Goal: Task Accomplishment & Management: Manage account settings

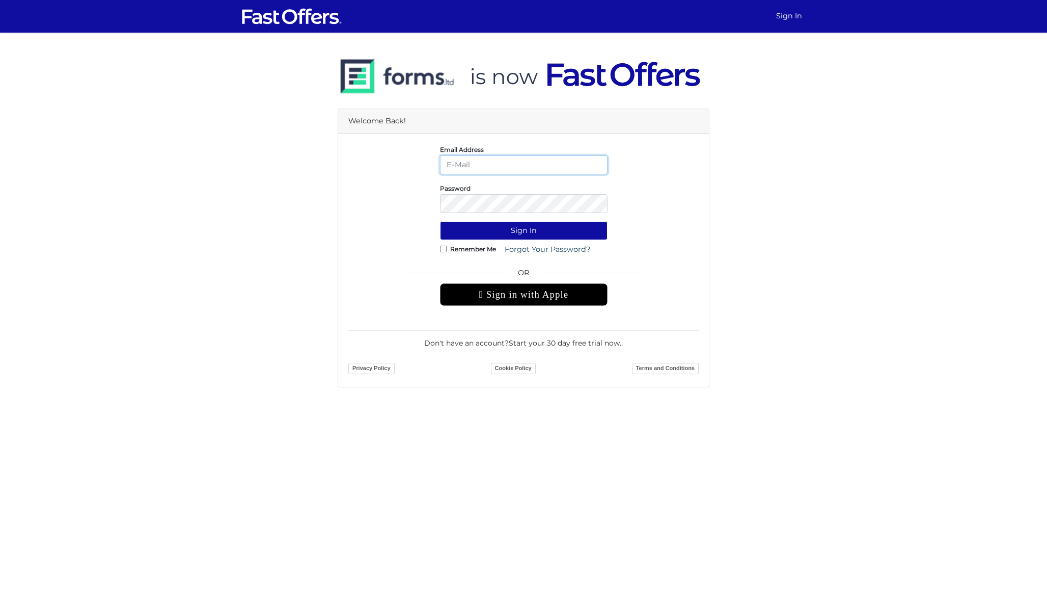
type input "[PERSON_NAME][EMAIL_ADDRESS][DOMAIN_NAME]"
click at [524, 230] on button "Sign In" at bounding box center [524, 230] width 168 height 19
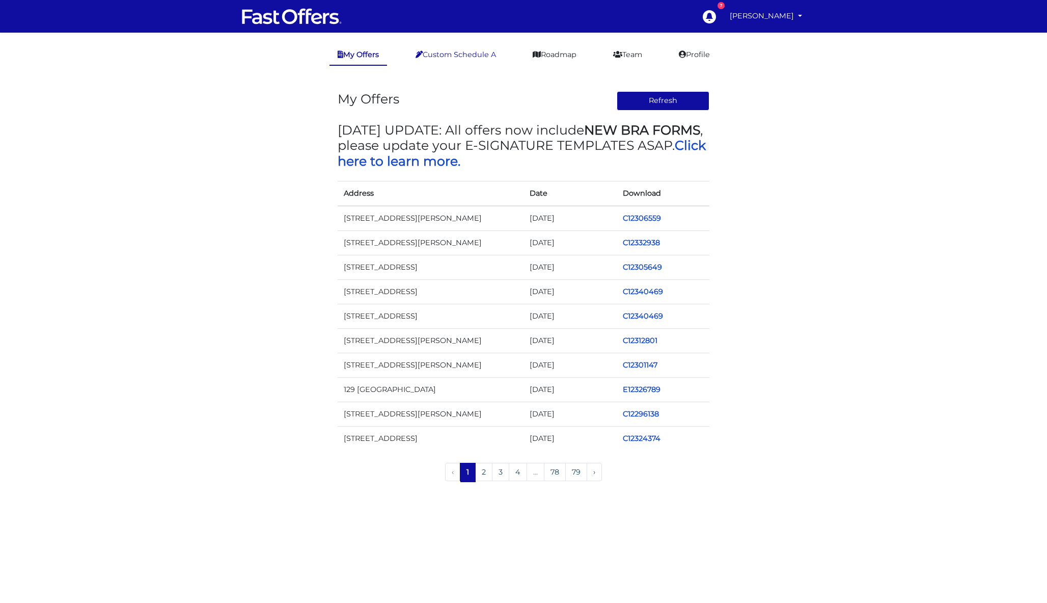
click at [472, 57] on link "Custom Schedule A" at bounding box center [456, 55] width 97 height 20
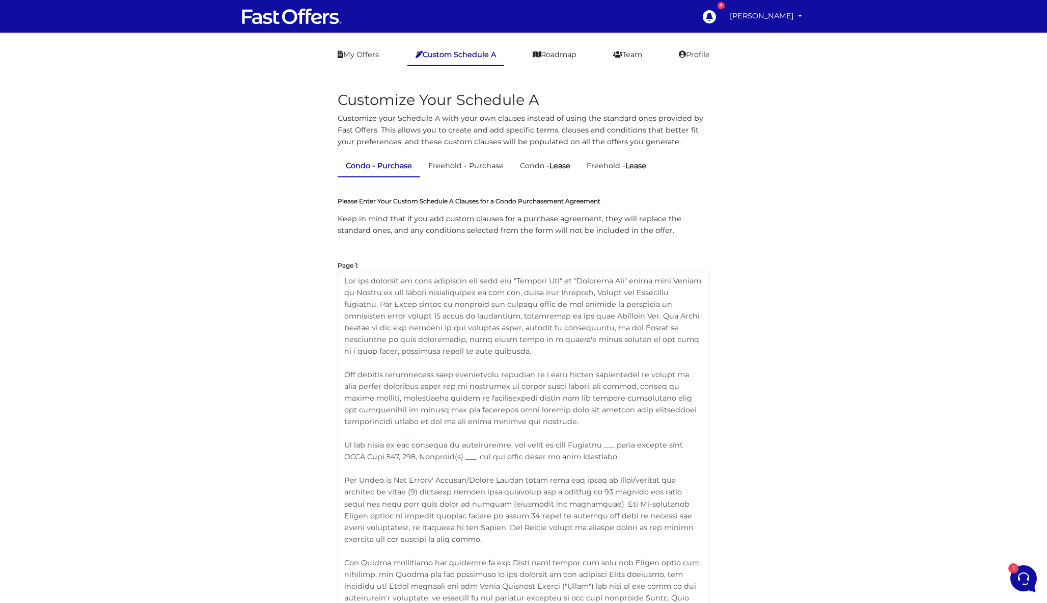
scroll to position [86, 0]
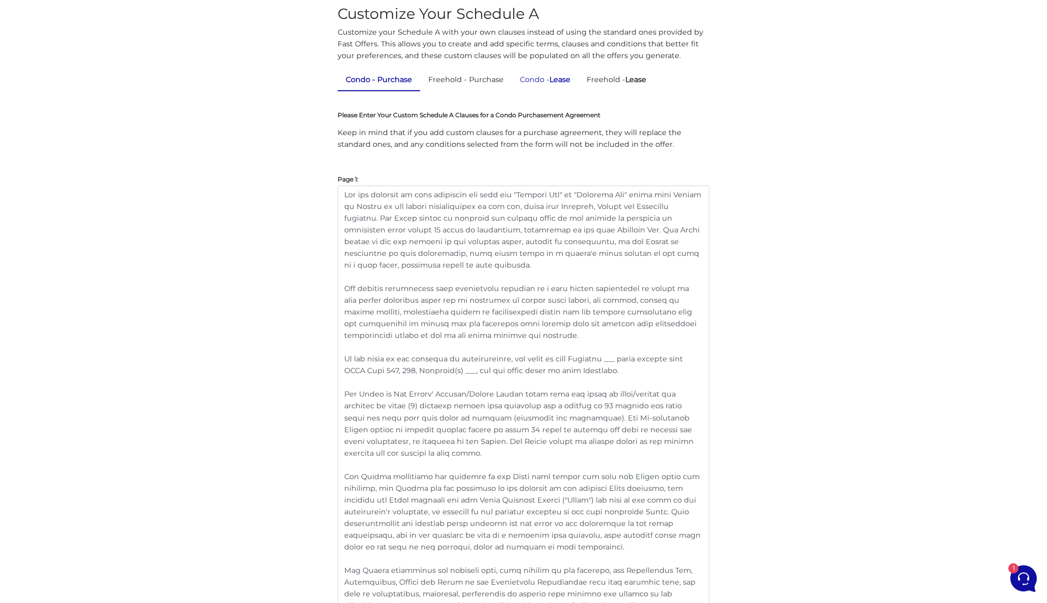
click at [554, 84] on link "Condo - Lease" at bounding box center [545, 80] width 67 height 20
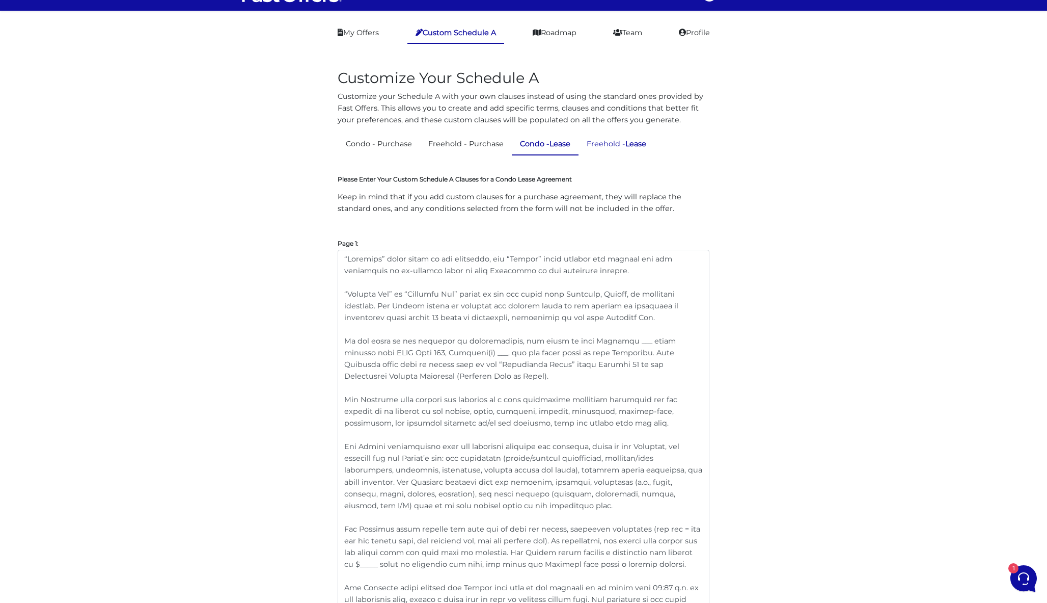
scroll to position [23, 0]
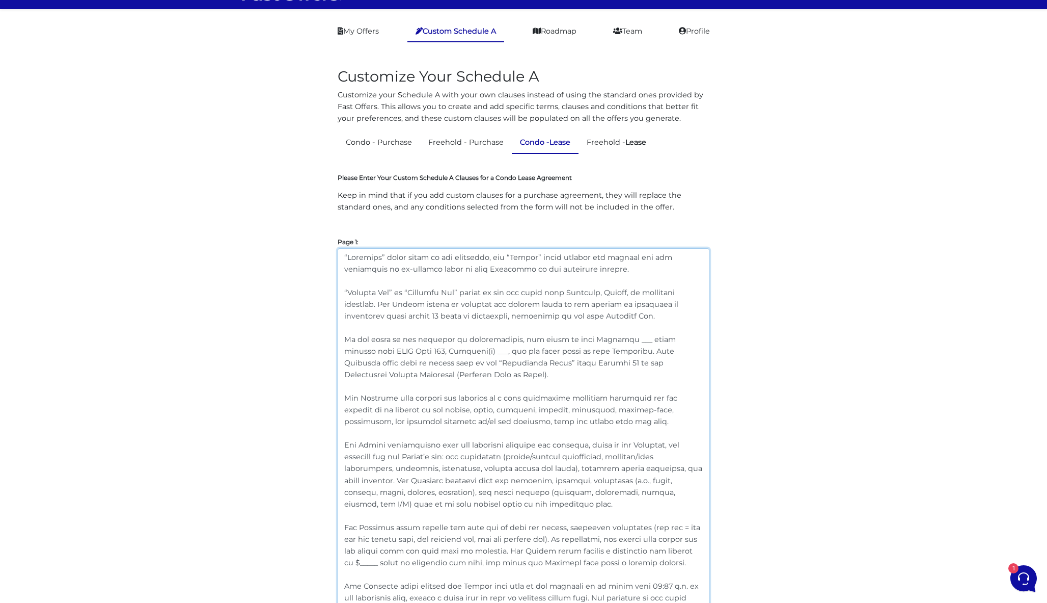
click at [385, 257] on textarea at bounding box center [524, 514] width 372 height 533
click at [567, 255] on textarea at bounding box center [524, 514] width 372 height 533
click at [392, 257] on textarea at bounding box center [524, 514] width 372 height 533
type textarea "“Landlord” and "Seller" shall refer to all landlords, and “Tenant” and "Buyer" …"
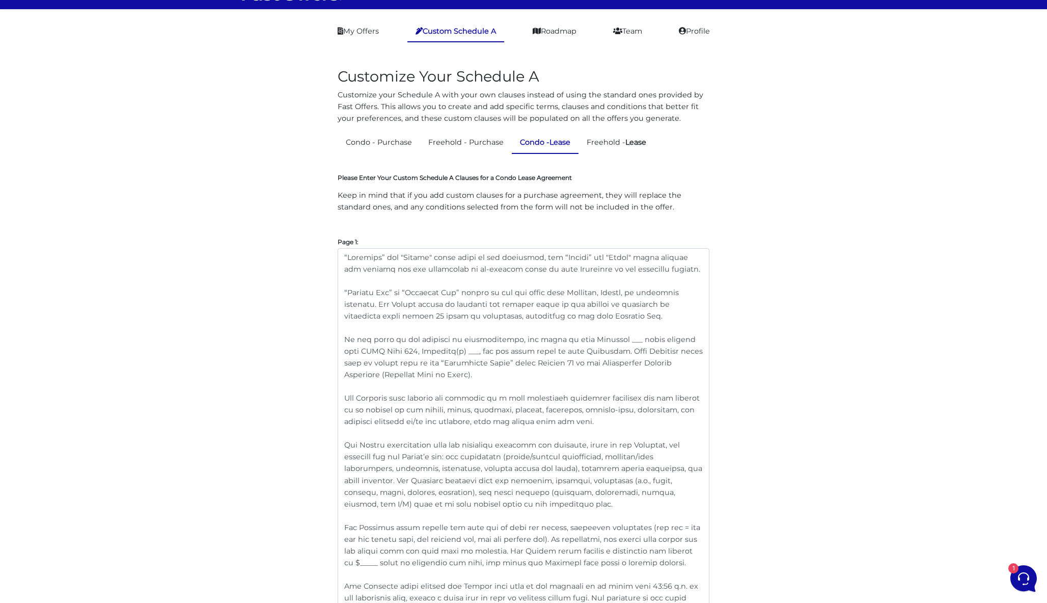
click at [686, 265] on textarea at bounding box center [524, 514] width 372 height 533
drag, startPoint x: 689, startPoint y: 269, endPoint x: 308, endPoint y: 229, distance: 383.2
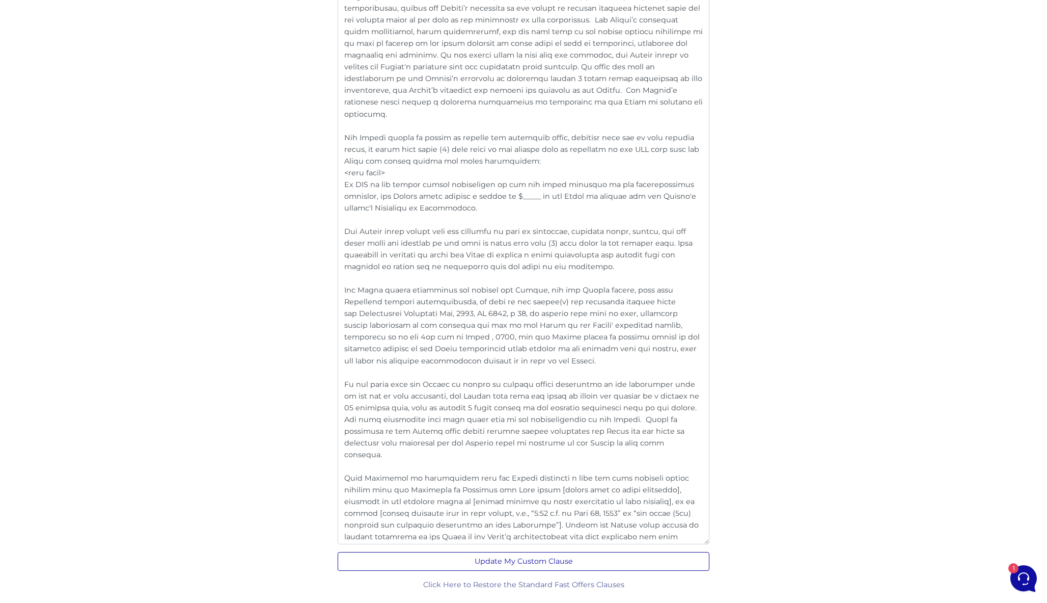
scroll to position [1895, 0]
click at [544, 561] on button "Update My Custom Clause" at bounding box center [524, 561] width 372 height 19
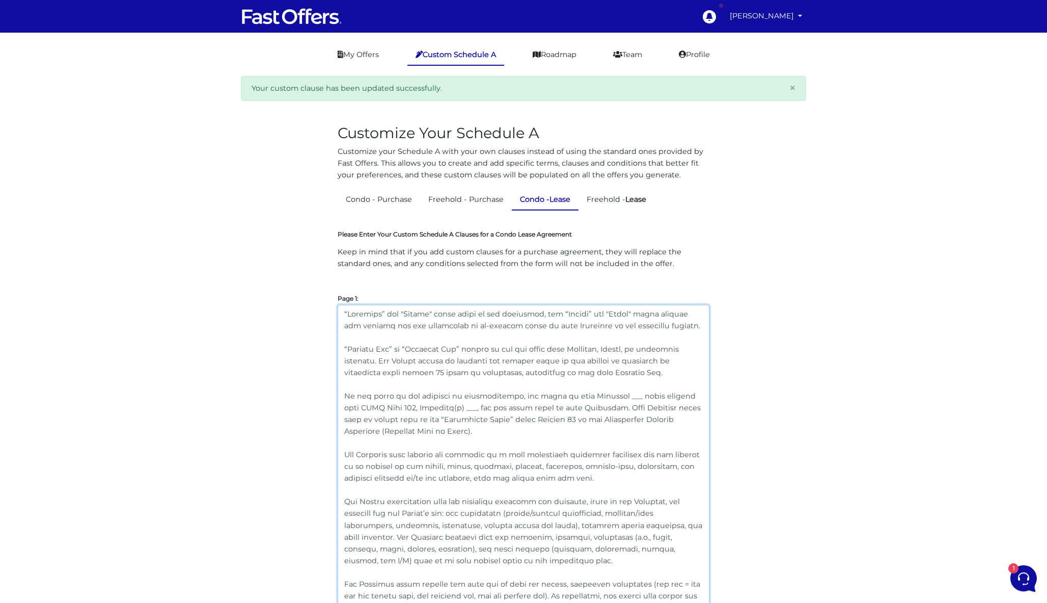
drag, startPoint x: 689, startPoint y: 328, endPoint x: 288, endPoint y: 274, distance: 404.5
paste textarea "/Seller" shall refer to all landlords, and “Tenant/"
type textarea "“Landlord/Seller" shall refer to all landlords, and “Tenant/Buyer" shall includ…"
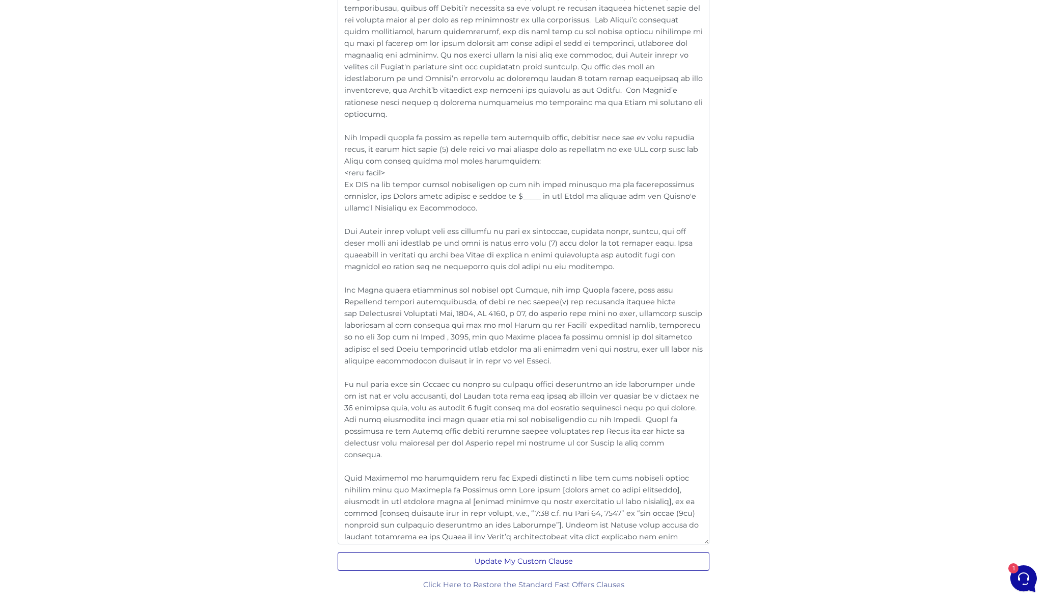
scroll to position [1928, 0]
click at [501, 562] on button "Update My Custom Clause" at bounding box center [524, 561] width 372 height 19
click at [531, 562] on button "Update My Custom Clause" at bounding box center [524, 561] width 372 height 19
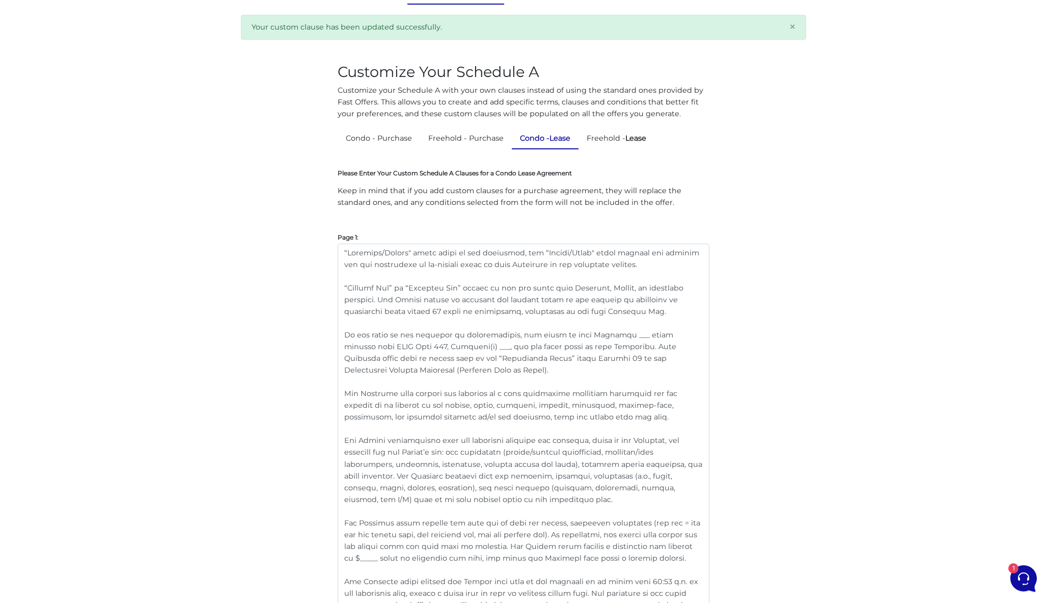
scroll to position [105, 0]
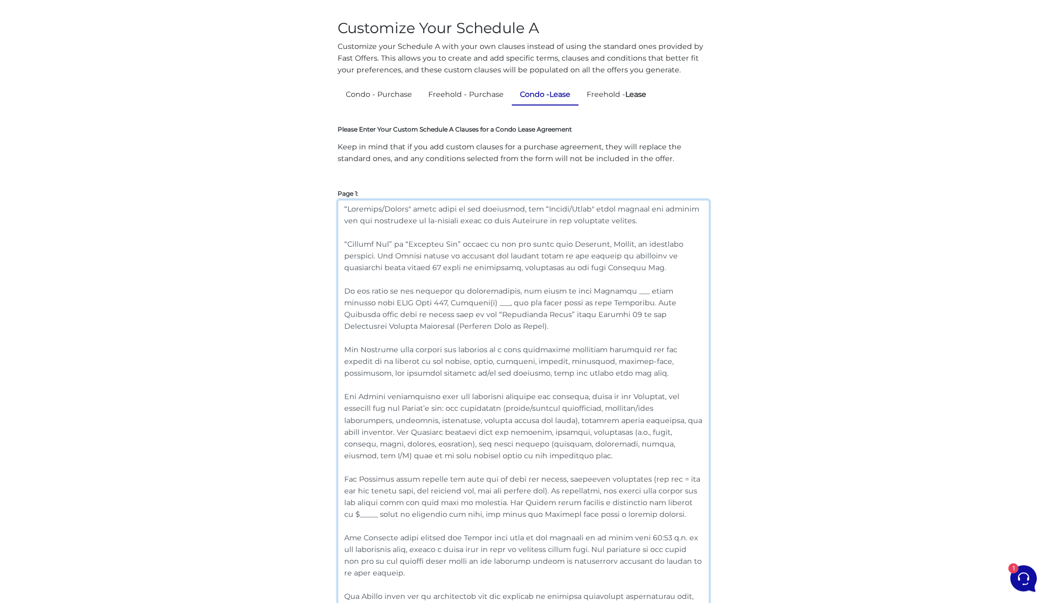
click at [385, 303] on textarea at bounding box center [524, 466] width 372 height 533
click at [458, 300] on textarea at bounding box center [524, 466] width 372 height 533
click at [460, 300] on textarea at bounding box center [524, 466] width 372 height 533
click at [545, 375] on textarea at bounding box center [524, 466] width 372 height 533
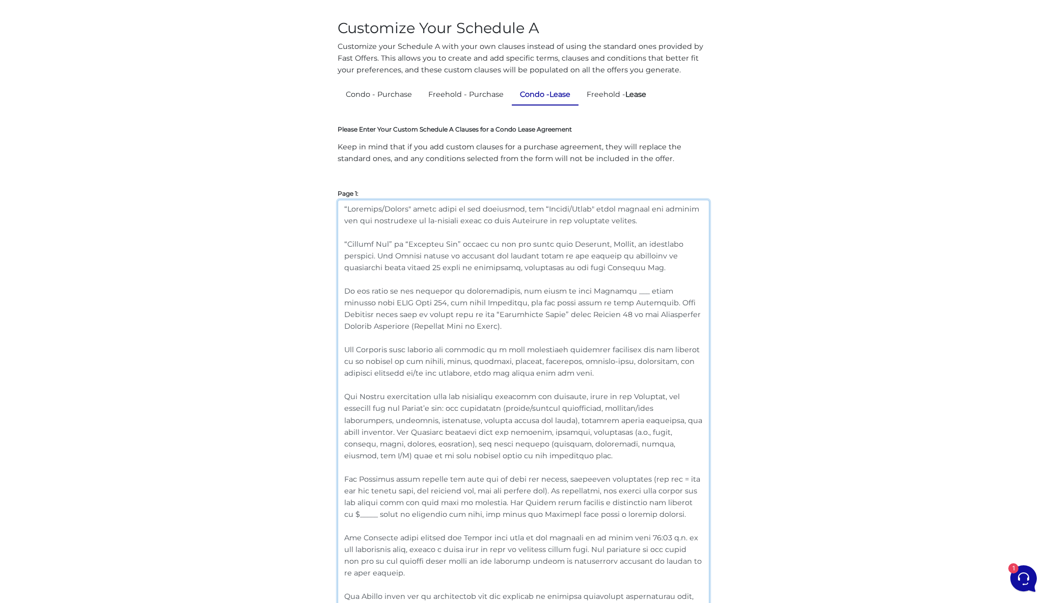
click at [384, 303] on textarea at bounding box center [524, 466] width 372 height 533
drag, startPoint x: 521, startPoint y: 301, endPoint x: 484, endPoint y: 301, distance: 36.7
click at [484, 301] on textarea at bounding box center [524, 466] width 372 height 533
click at [587, 347] on textarea at bounding box center [524, 466] width 372 height 533
drag, startPoint x: 404, startPoint y: 326, endPoint x: 336, endPoint y: 292, distance: 75.9
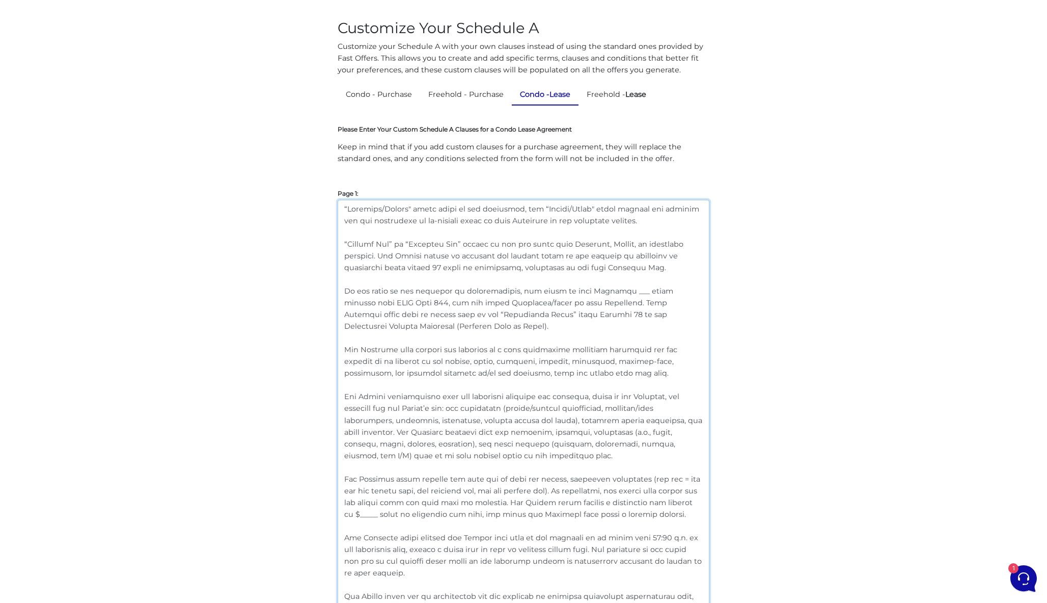
click at [542, 358] on textarea at bounding box center [524, 466] width 372 height 533
click at [384, 301] on textarea at bounding box center [524, 466] width 372 height 533
click at [465, 339] on textarea at bounding box center [524, 466] width 372 height 533
drag, startPoint x: 406, startPoint y: 326, endPoint x: 336, endPoint y: 294, distance: 76.8
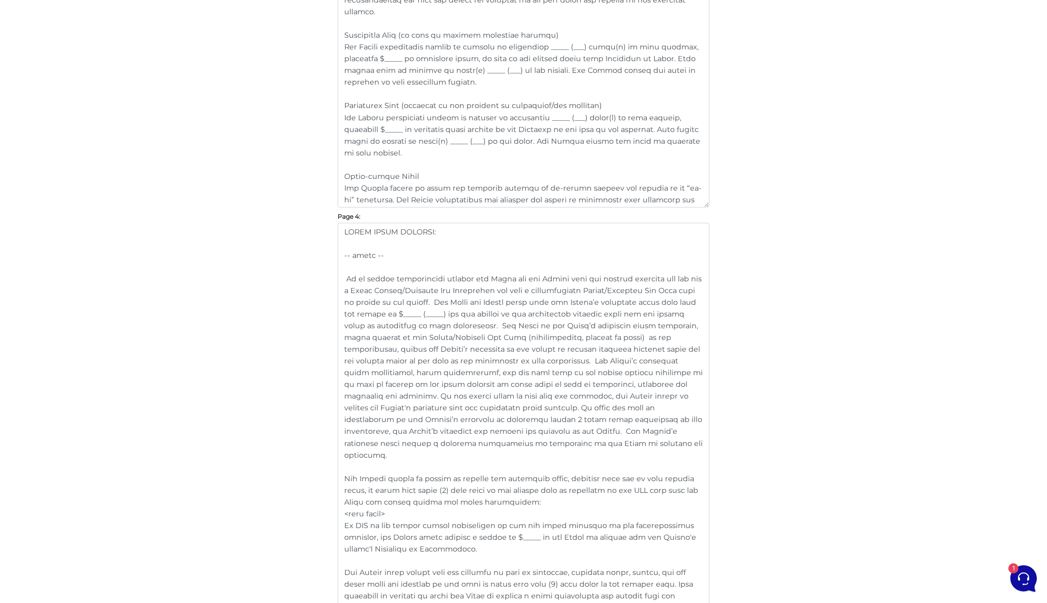
scroll to position [1673, 0]
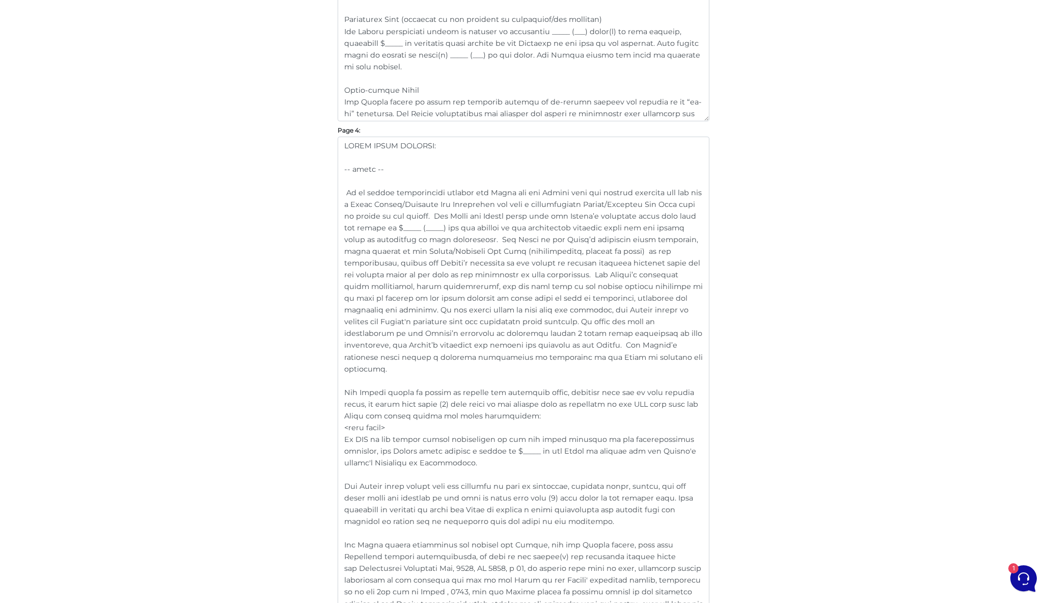
type textarea "“Loremips/Dolors" ametc adipi el sed doeiusmod, tem “Incidi/Utlab" etdol magnaa…"
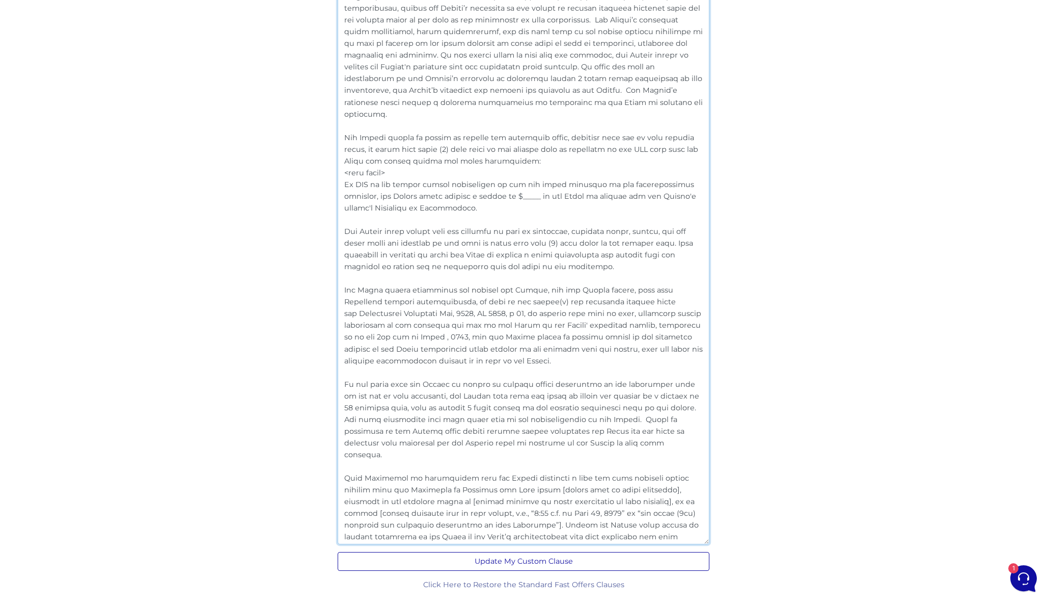
scroll to position [1928, 0]
click at [505, 566] on button "Update My Custom Clause" at bounding box center [524, 561] width 372 height 19
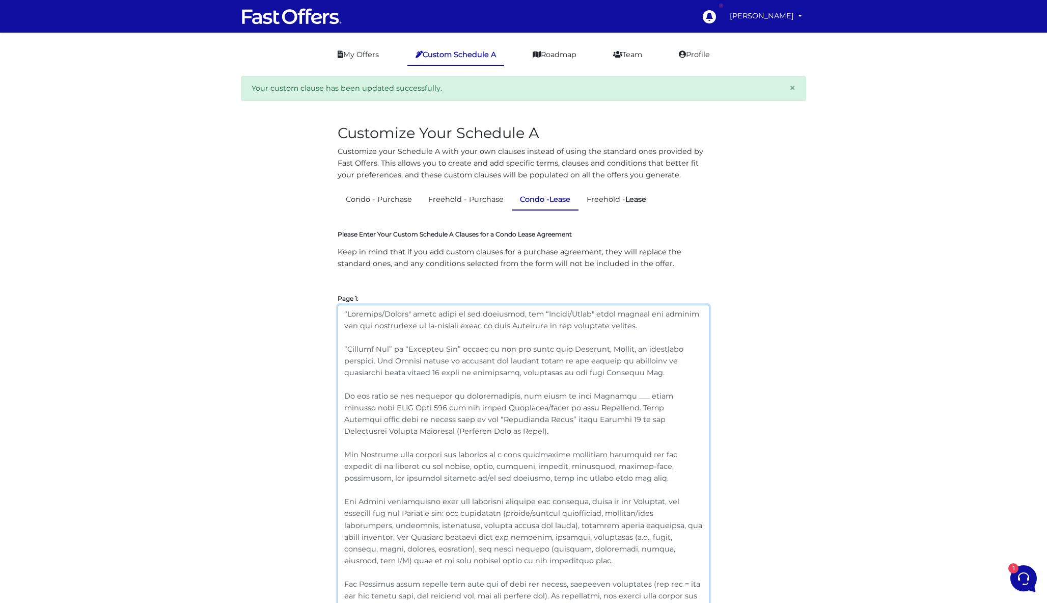
click at [399, 408] on textarea at bounding box center [524, 571] width 372 height 533
click at [543, 407] on textarea at bounding box center [524, 571] width 372 height 533
type textarea "“Loremips/Dolors" ametc adipi el sed doeiusmod, tem “Incidi/Utlab" etdol magnaa…"
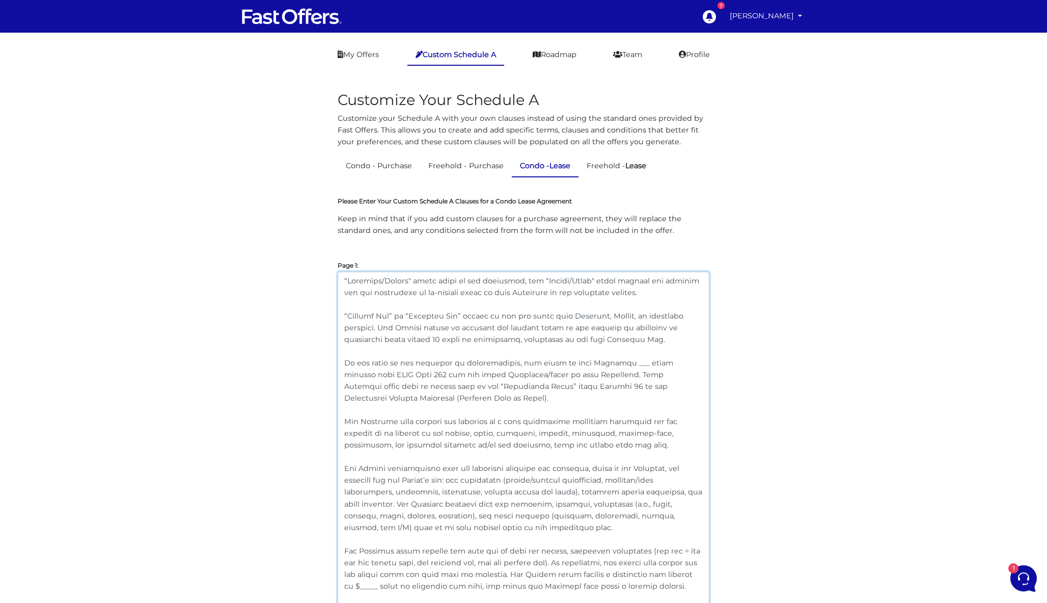
drag, startPoint x: 409, startPoint y: 401, endPoint x: 319, endPoint y: 359, distance: 99.1
click at [351, 59] on link "My Offers" at bounding box center [359, 55] width 58 height 20
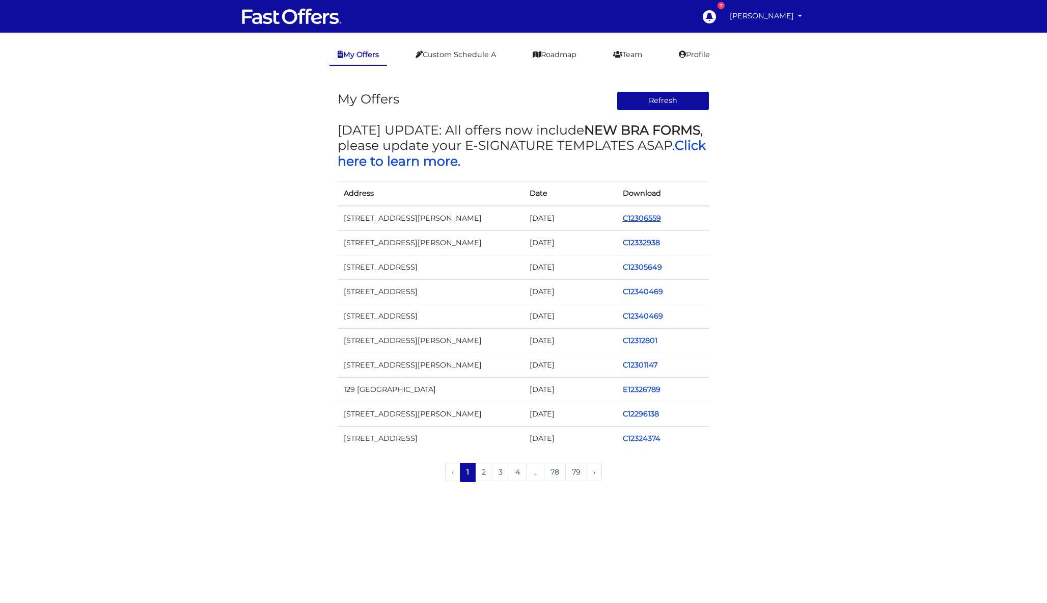
click at [646, 218] on link "C12306559" at bounding box center [642, 217] width 38 height 9
